Goal: Navigation & Orientation: Find specific page/section

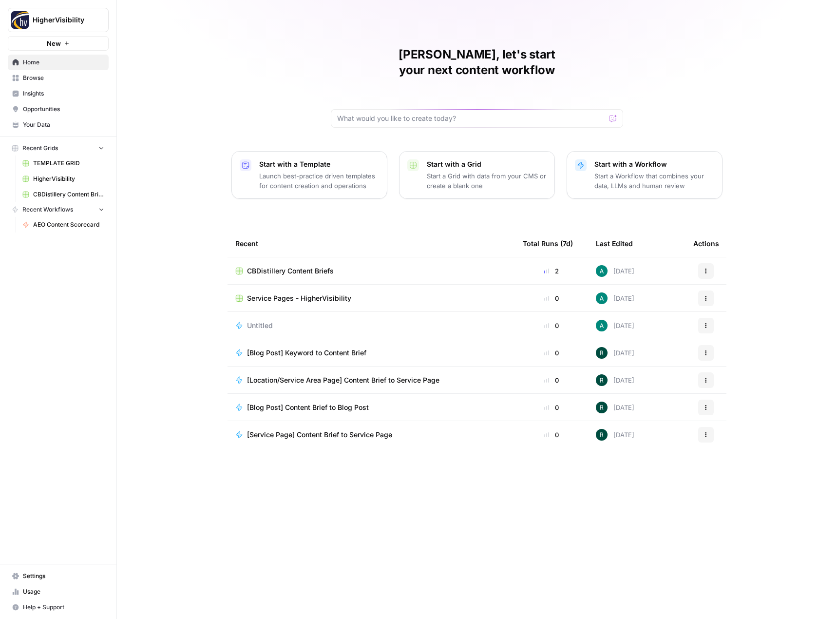
click at [78, 113] on span "Opportunities" at bounding box center [63, 109] width 81 height 9
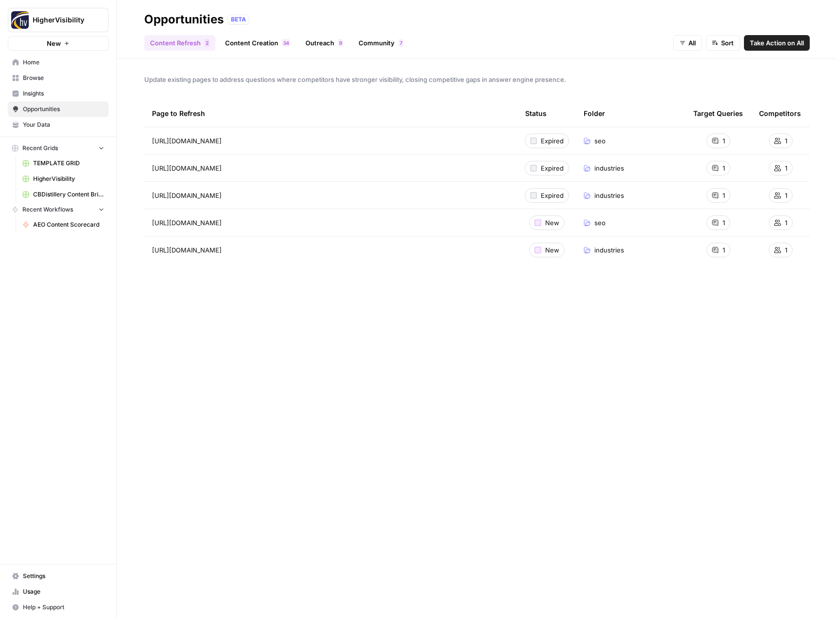
click at [89, 89] on span "Insights" at bounding box center [63, 93] width 81 height 9
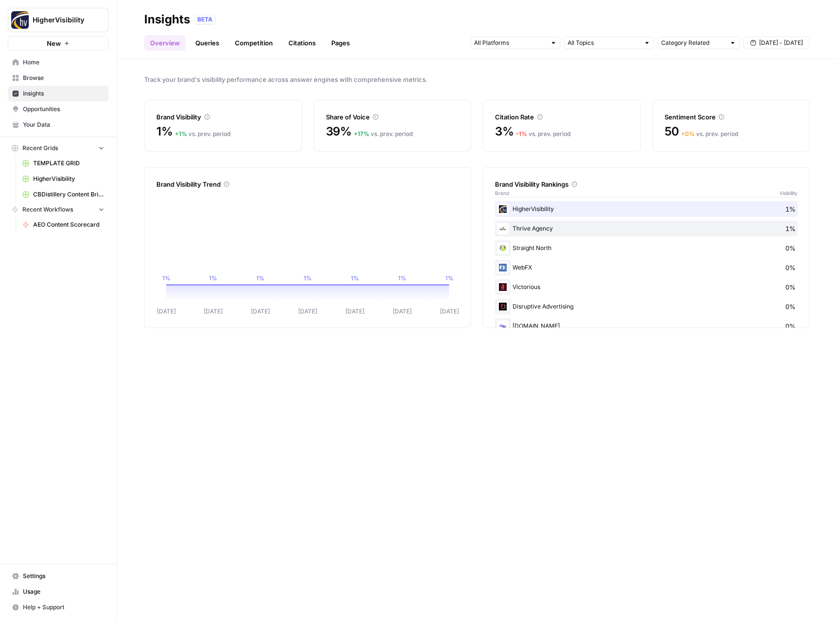
click at [74, 107] on span "Opportunities" at bounding box center [63, 109] width 81 height 9
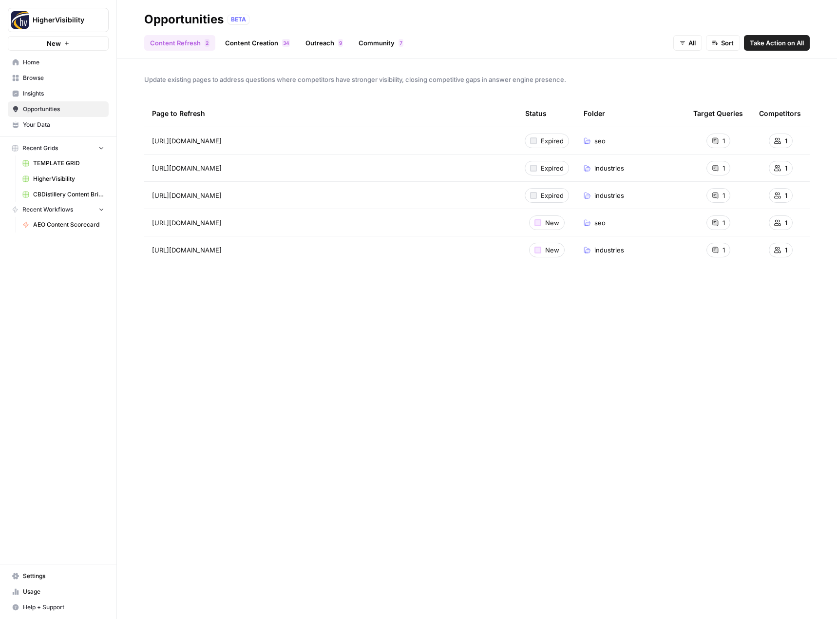
click at [79, 94] on span "Insights" at bounding box center [63, 93] width 81 height 9
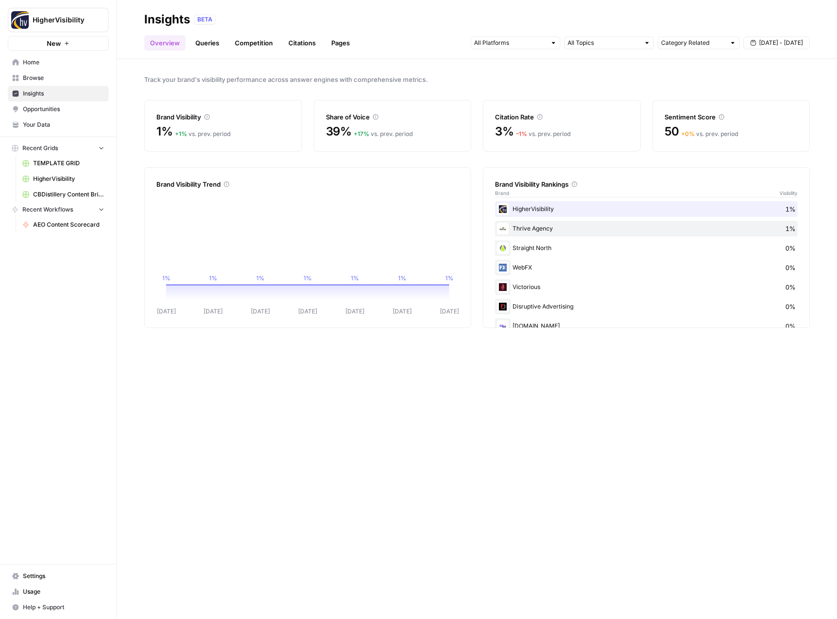
click at [52, 106] on span "Opportunities" at bounding box center [63, 109] width 81 height 9
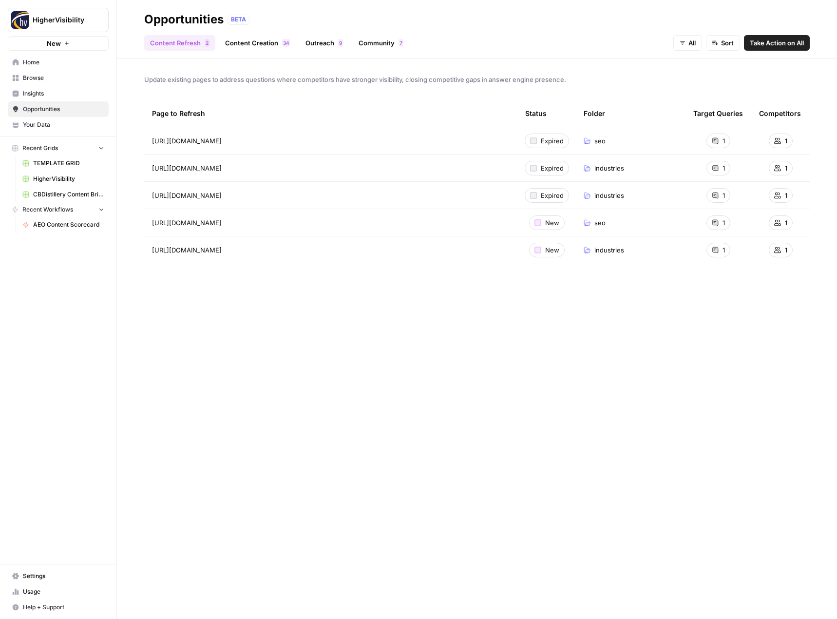
click at [256, 44] on link "Content Creation 4 3" at bounding box center [257, 43] width 77 height 16
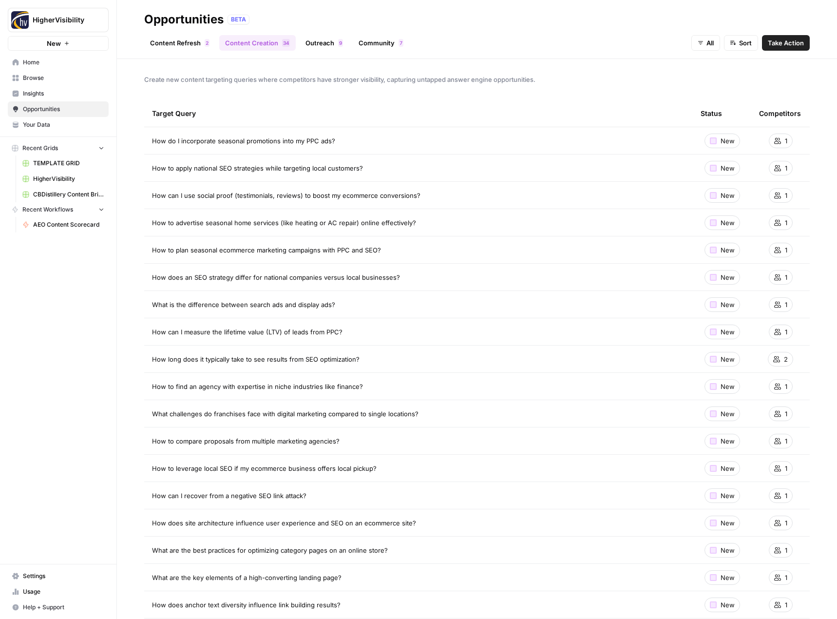
click at [320, 42] on link "Outreach 9" at bounding box center [324, 43] width 49 height 16
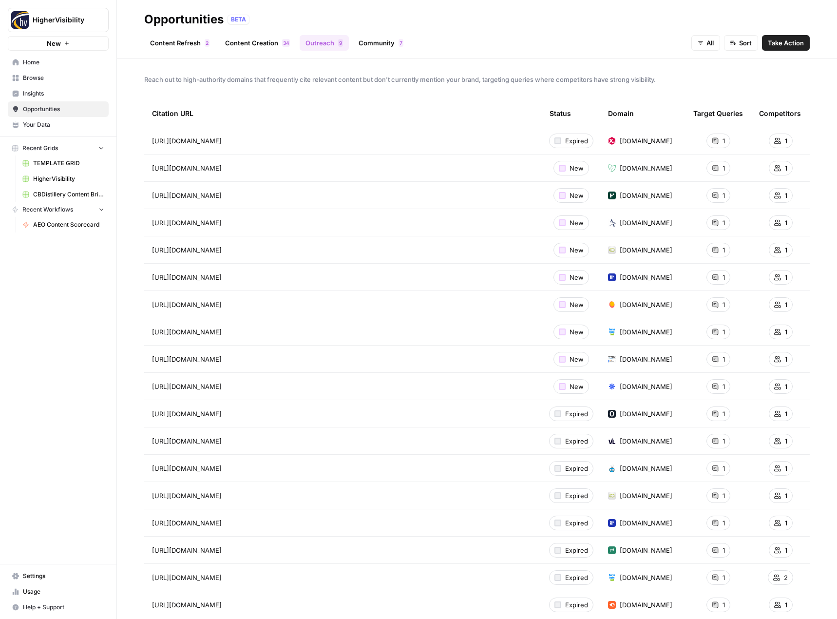
click at [367, 39] on link "Community 7" at bounding box center [381, 43] width 57 height 16
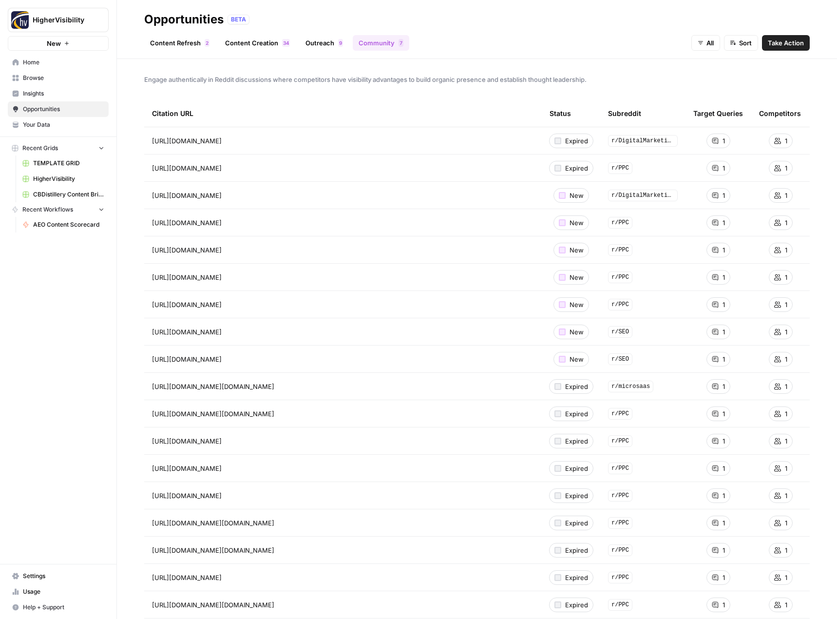
click at [159, 41] on link "Content Refresh 2" at bounding box center [179, 43] width 71 height 16
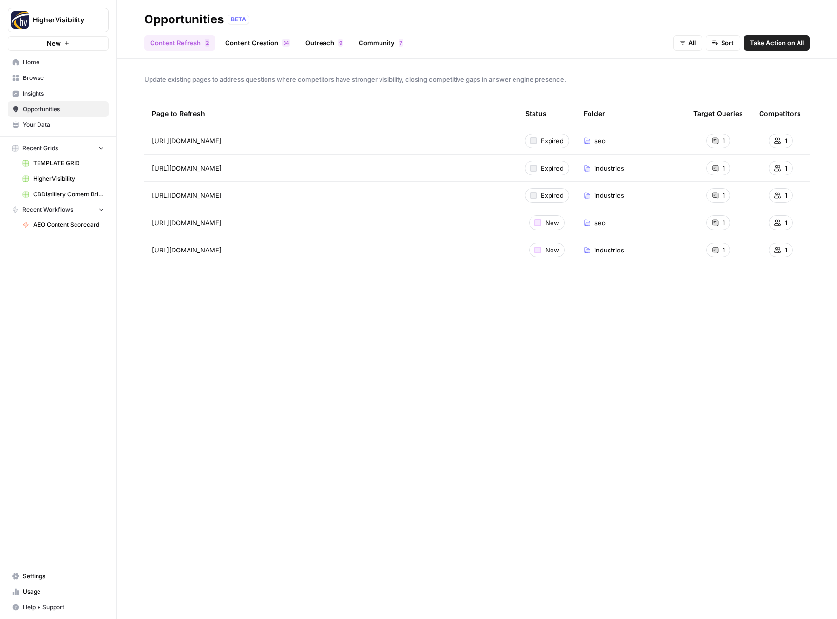
click at [69, 92] on span "Insights" at bounding box center [63, 93] width 81 height 9
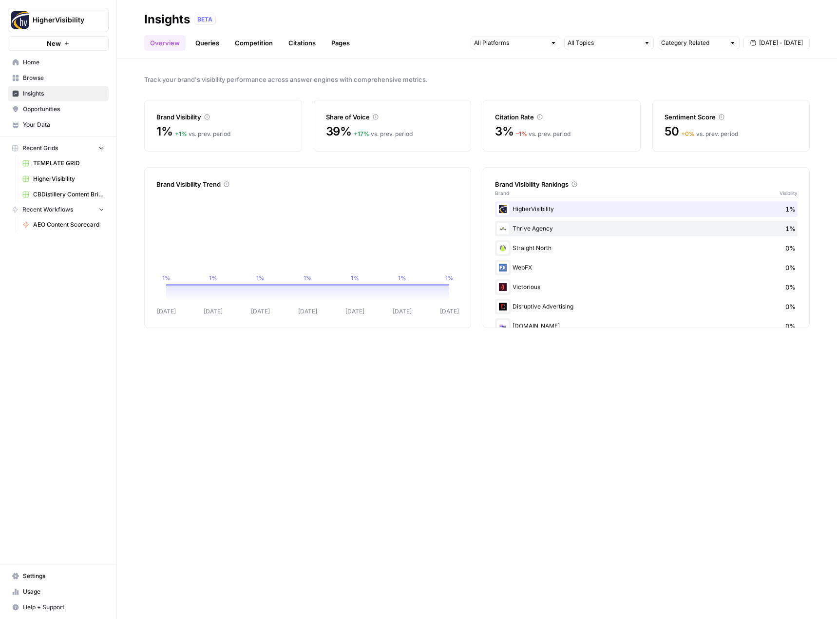
click at [61, 111] on span "Opportunities" at bounding box center [63, 109] width 81 height 9
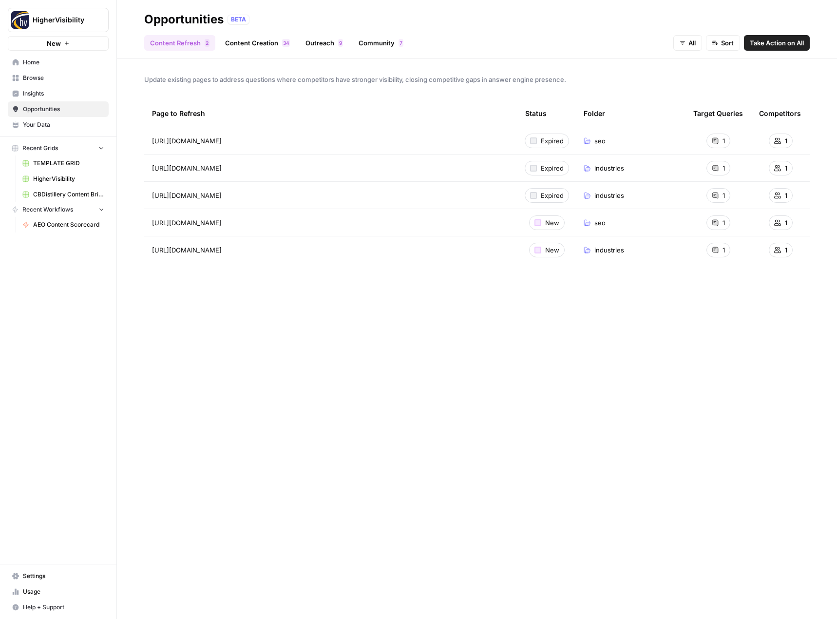
click at [74, 91] on span "Insights" at bounding box center [63, 93] width 81 height 9
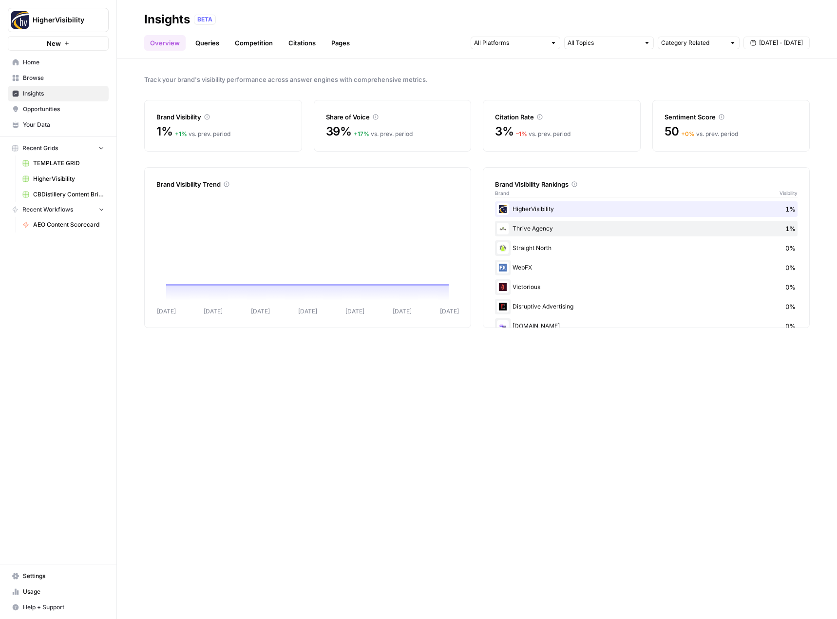
click at [219, 45] on link "Queries" at bounding box center [208, 43] width 36 height 16
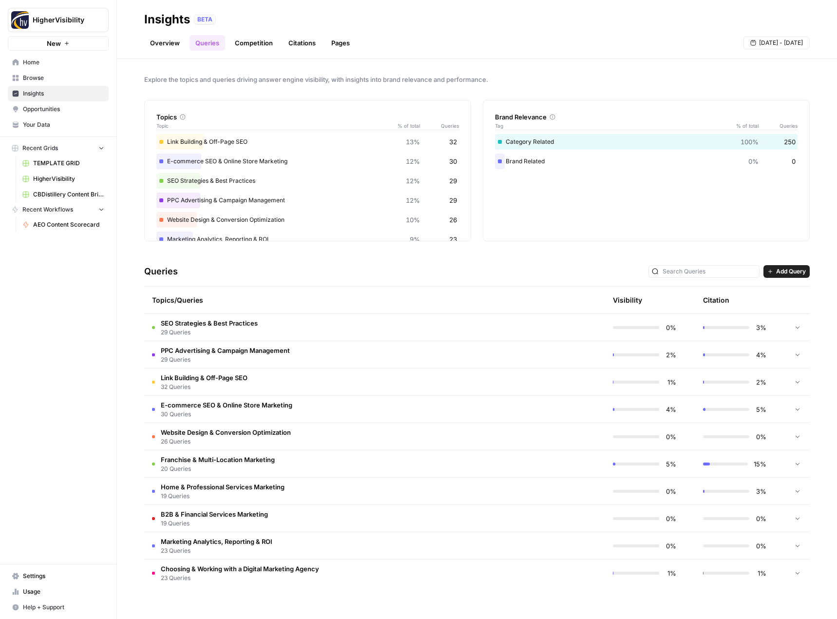
click at [338, 46] on link "Pages" at bounding box center [341, 43] width 30 height 16
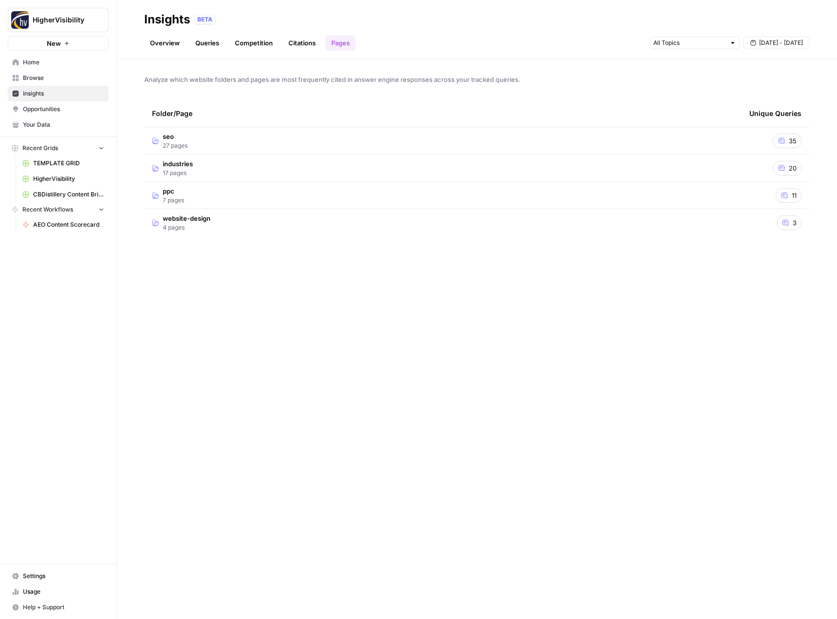
click at [309, 46] on link "Citations" at bounding box center [302, 43] width 39 height 16
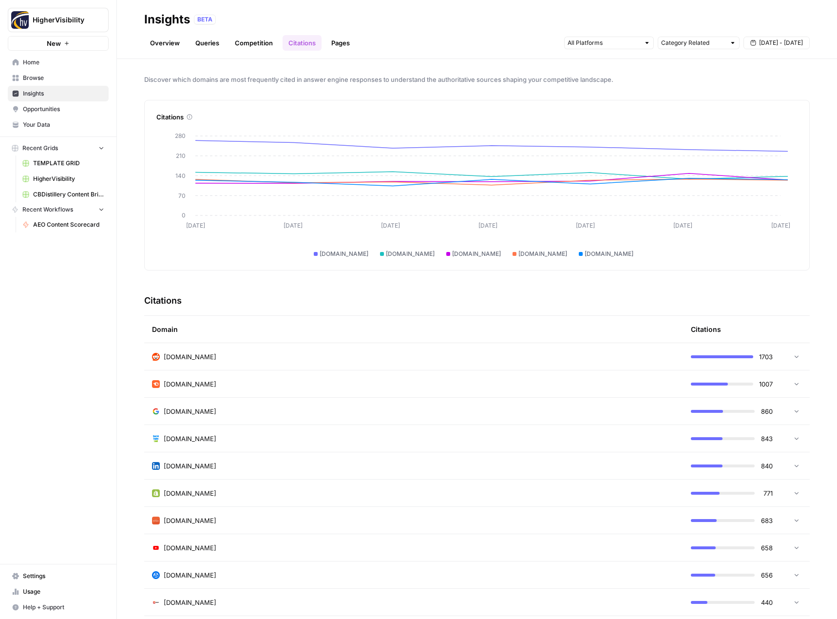
click at [249, 46] on link "Competition" at bounding box center [254, 43] width 50 height 16
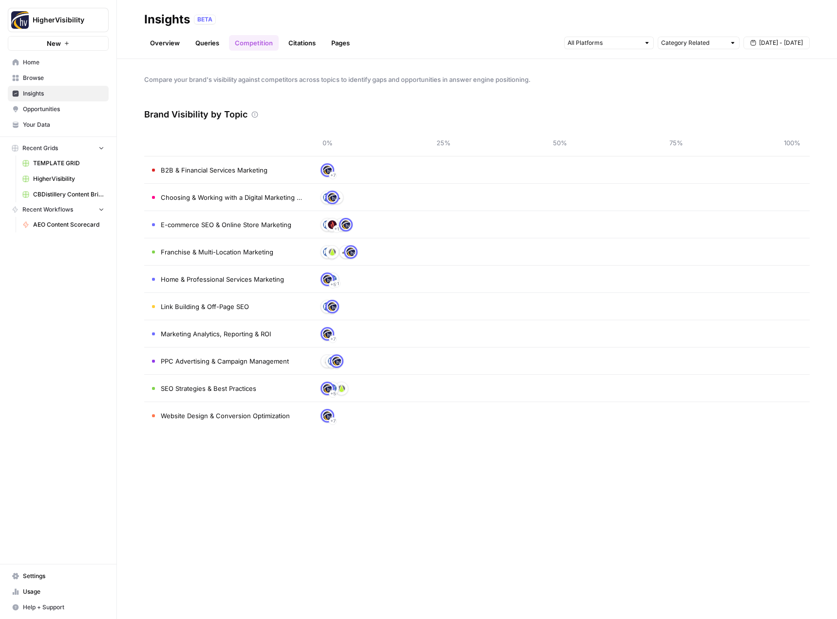
click at [175, 38] on link "Overview" at bounding box center [164, 43] width 41 height 16
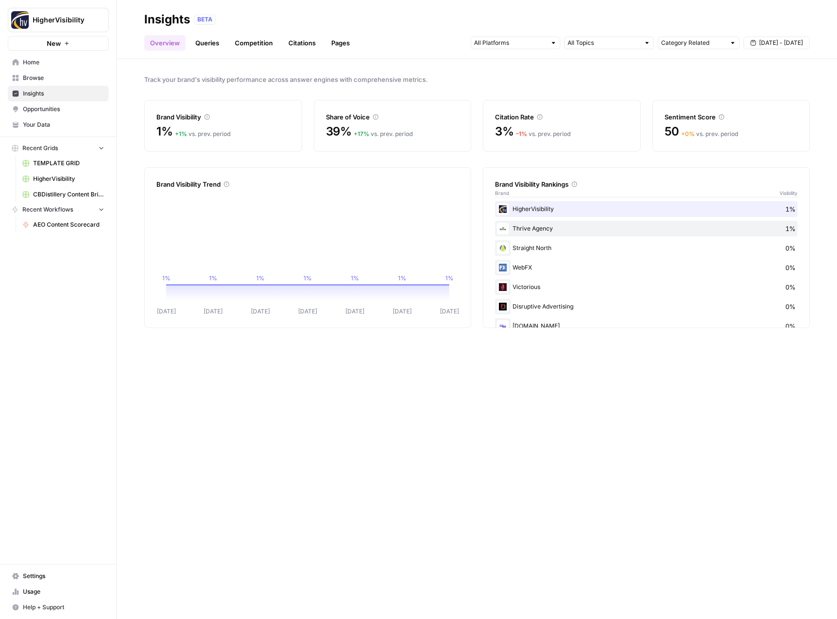
click at [46, 104] on link "Opportunities" at bounding box center [58, 109] width 101 height 16
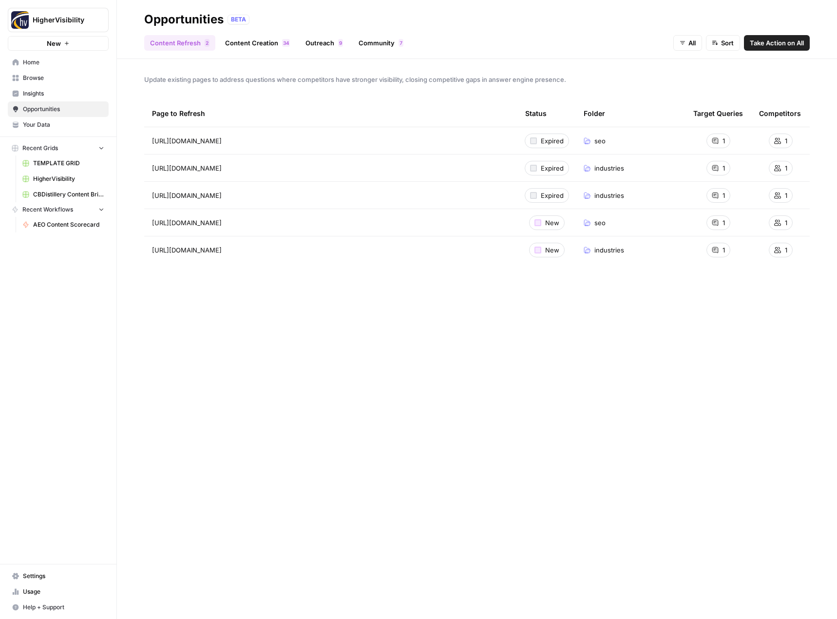
click at [236, 215] on td "[URL][DOMAIN_NAME]" at bounding box center [330, 222] width 373 height 27
click at [406, 252] on div "[URL][DOMAIN_NAME] Go to page" at bounding box center [331, 250] width 358 height 12
